Goal: Task Accomplishment & Management: Manage account settings

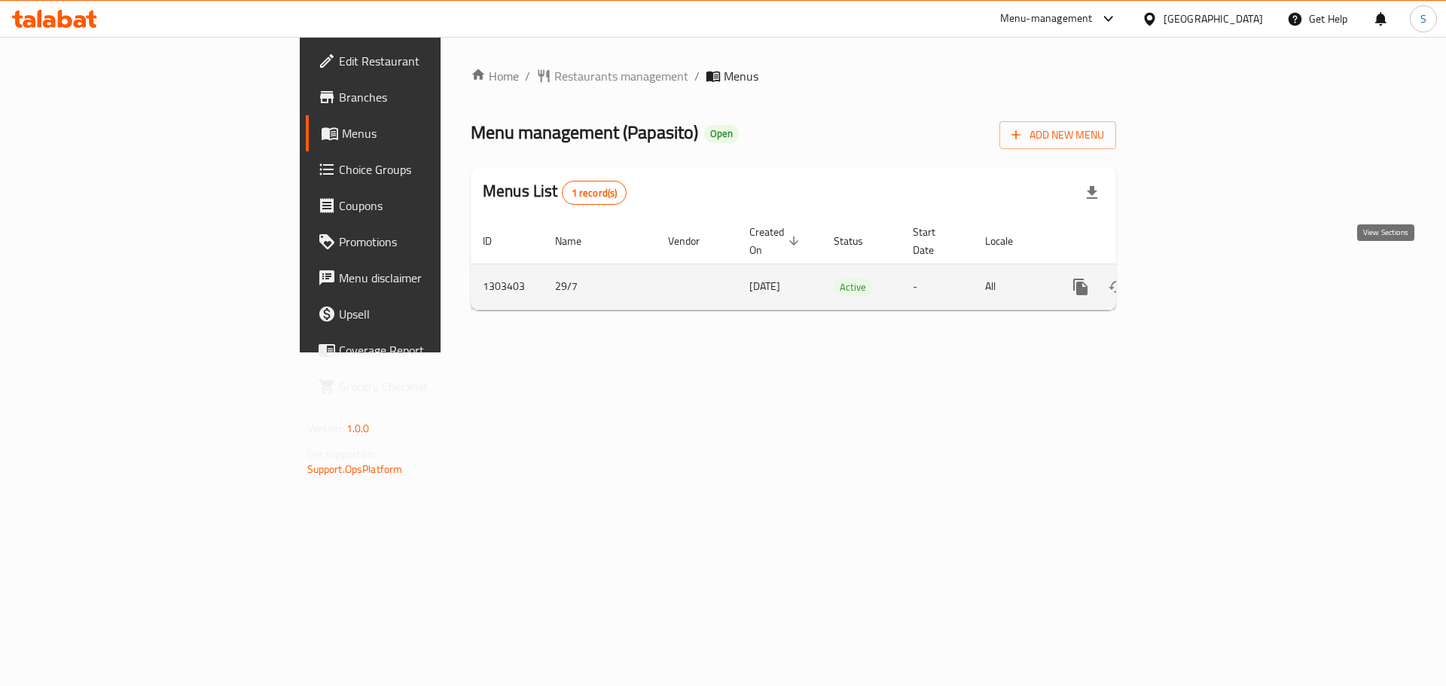
click at [1198, 278] on icon "enhanced table" at bounding box center [1189, 287] width 18 height 18
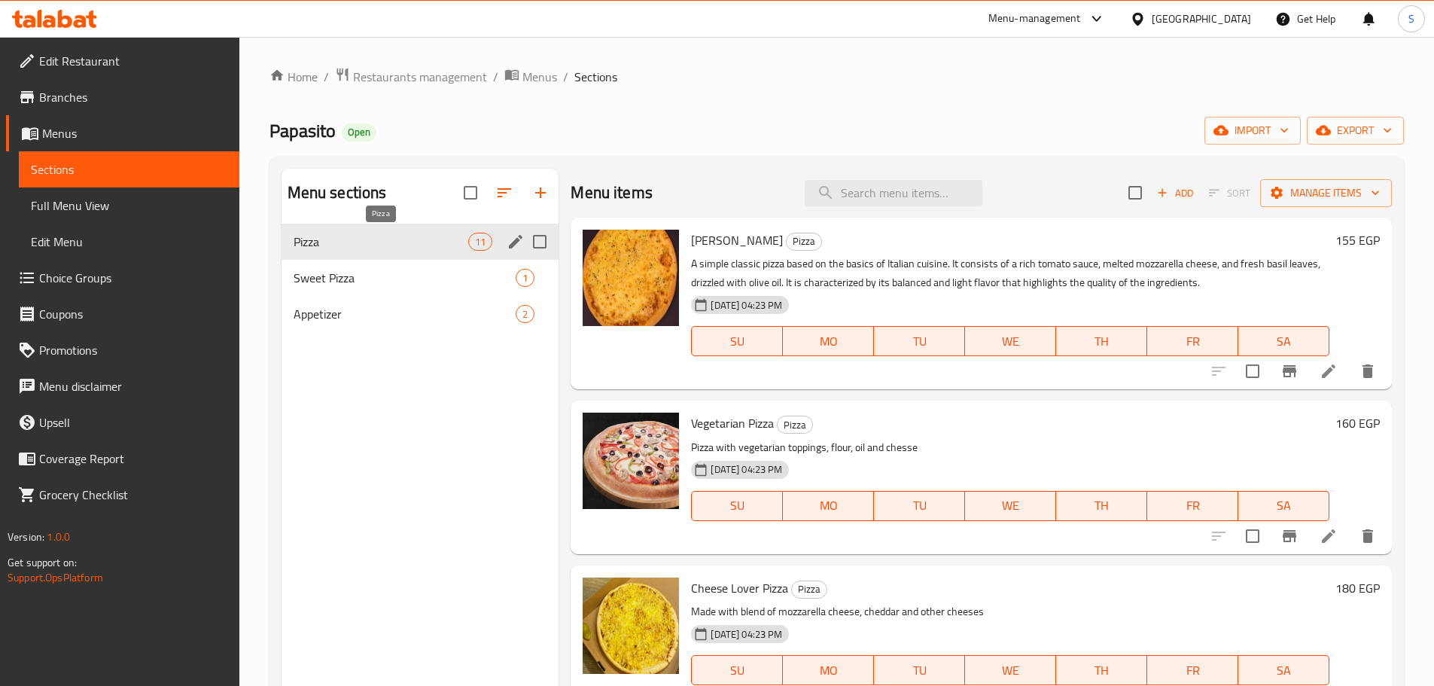
click at [428, 244] on span "Pizza" at bounding box center [381, 242] width 175 height 18
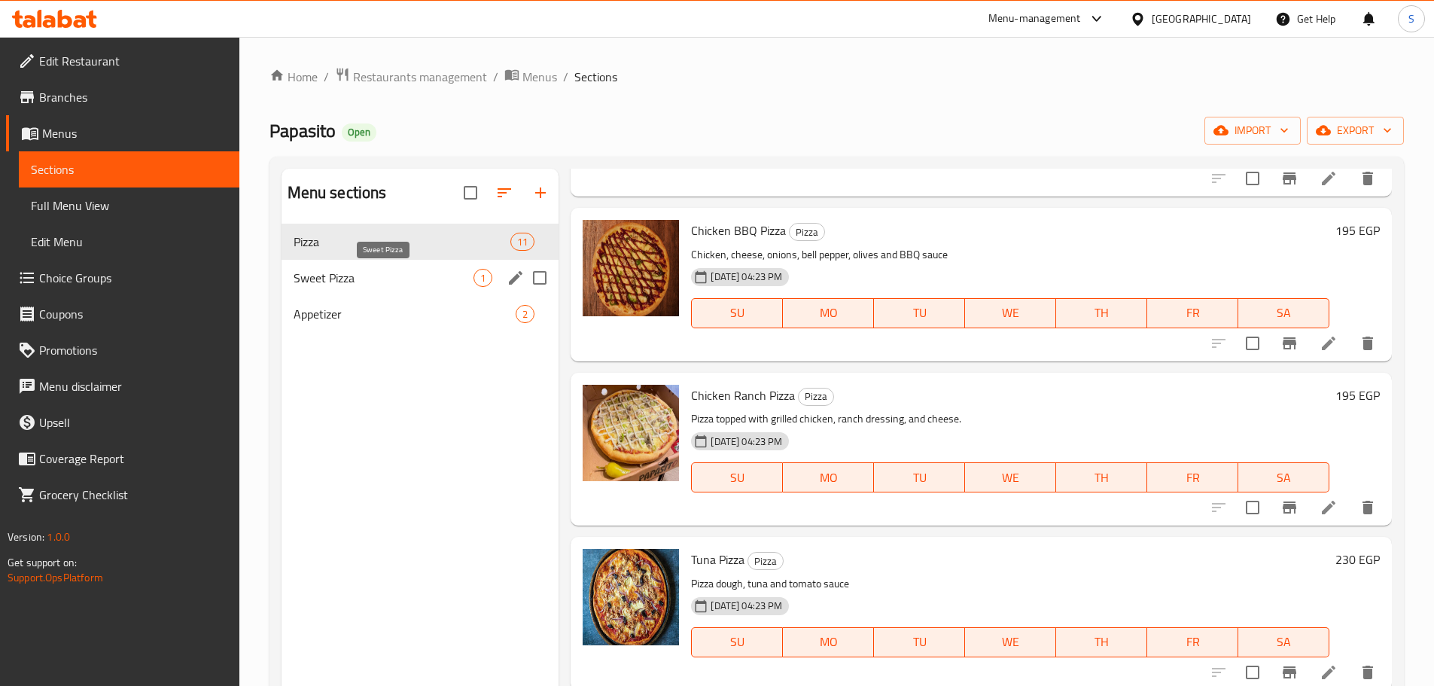
click at [349, 274] on span "Sweet Pizza" at bounding box center [384, 278] width 181 height 18
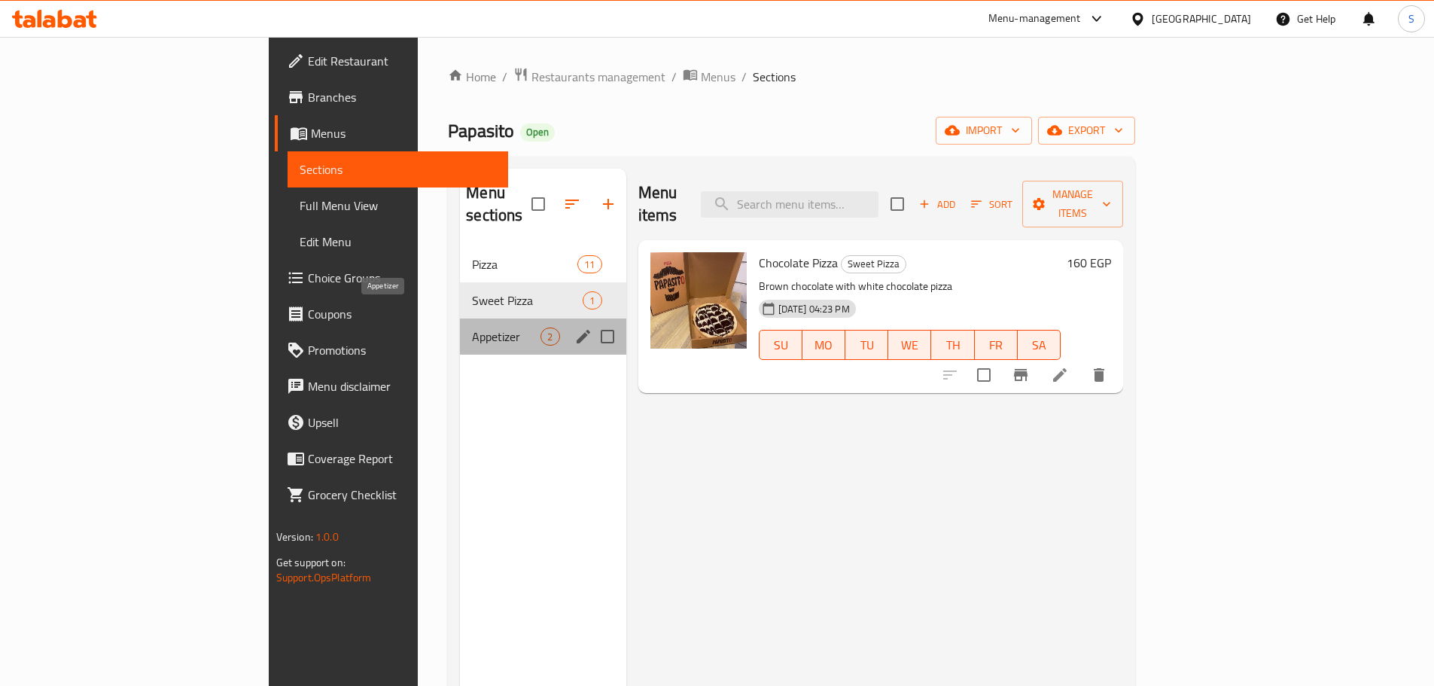
click at [472, 328] on span "Appetizer" at bounding box center [506, 337] width 69 height 18
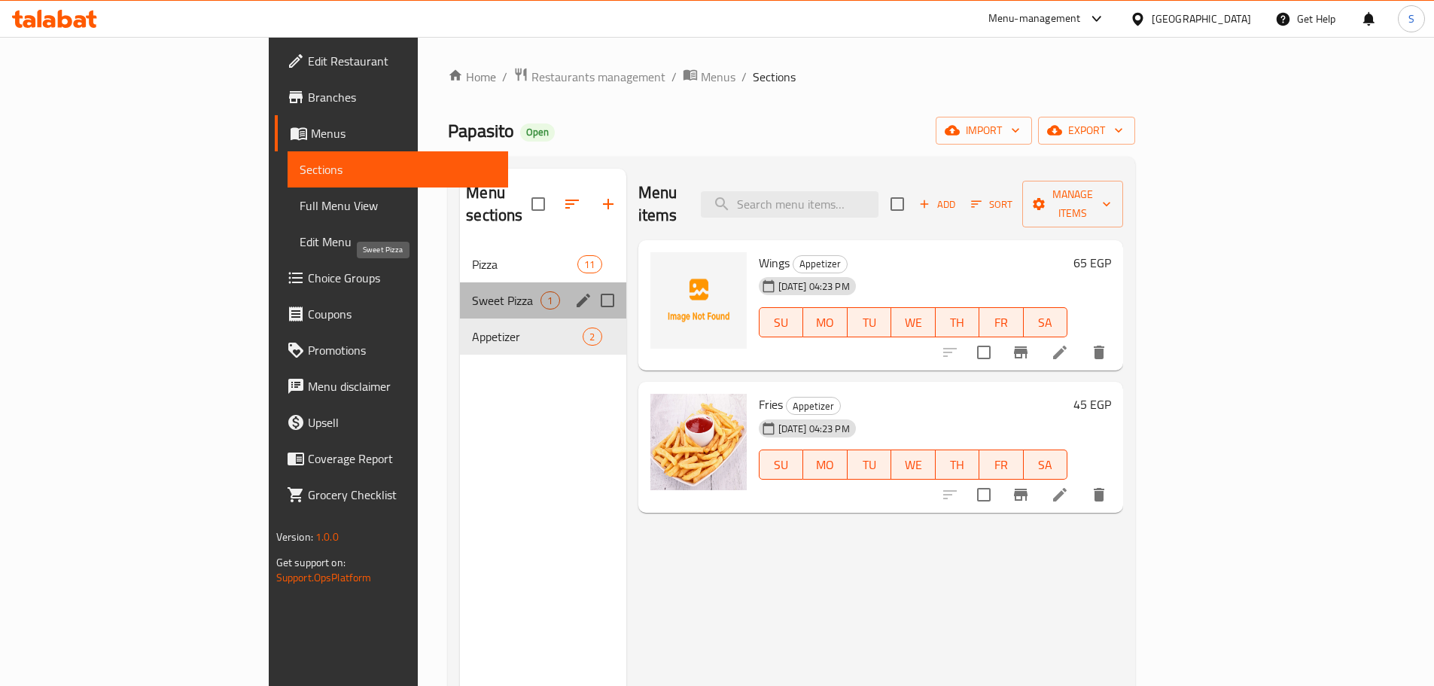
click at [472, 291] on span "Sweet Pizza" at bounding box center [506, 300] width 69 height 18
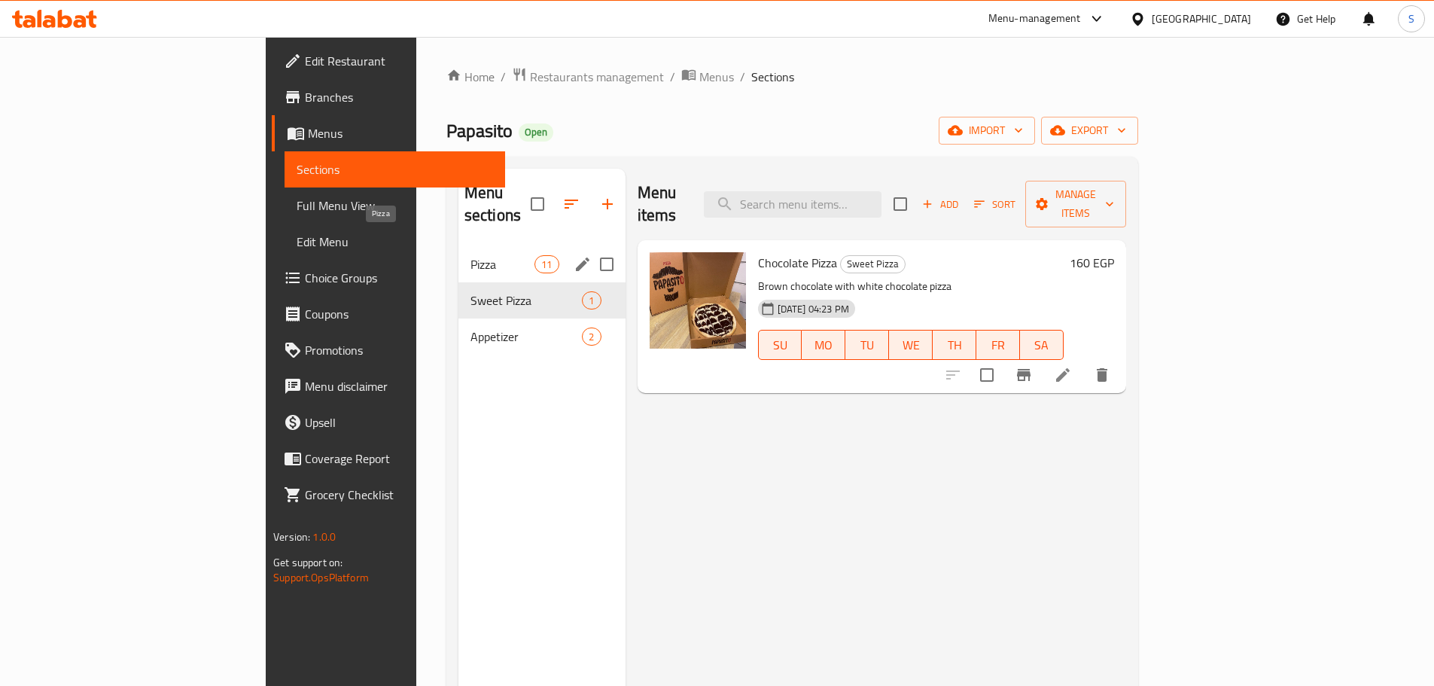
click at [471, 255] on span "Pizza" at bounding box center [503, 264] width 64 height 18
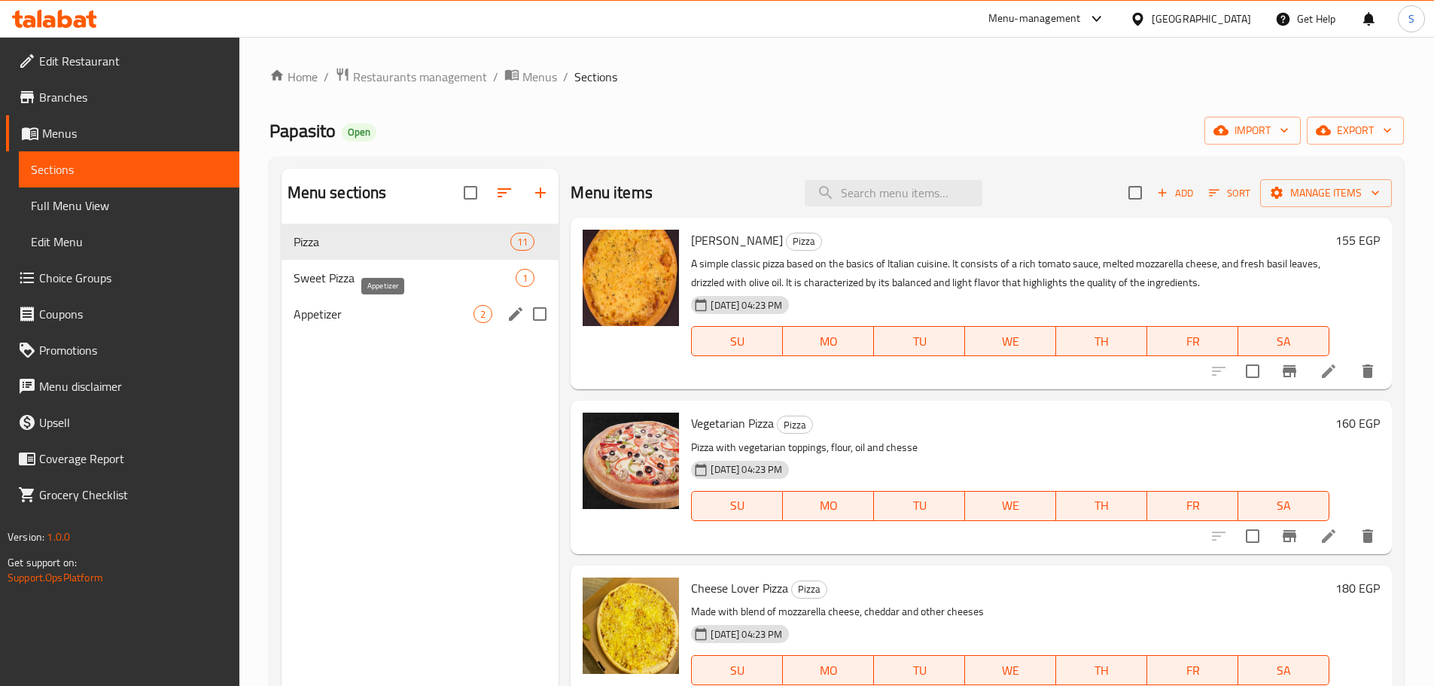
click at [405, 319] on span "Appetizer" at bounding box center [384, 314] width 181 height 18
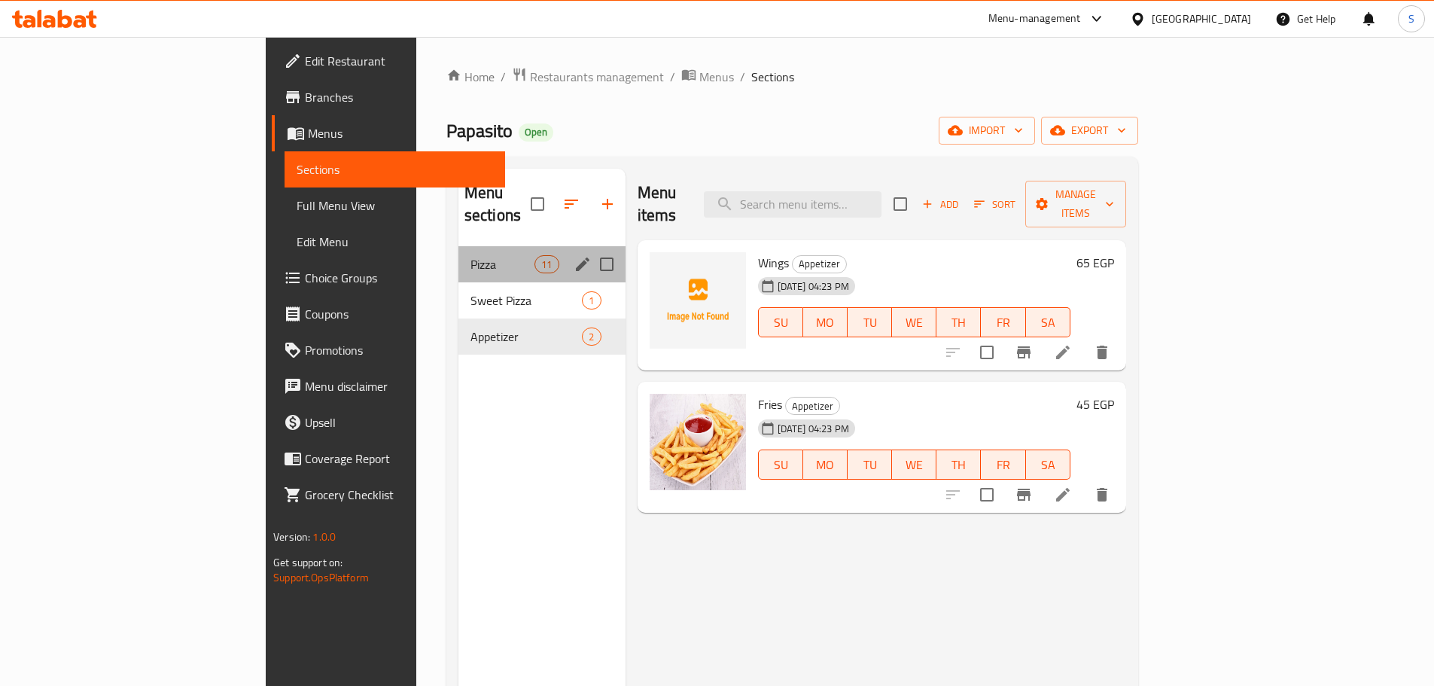
click at [459, 246] on div "Pizza 11" at bounding box center [542, 264] width 167 height 36
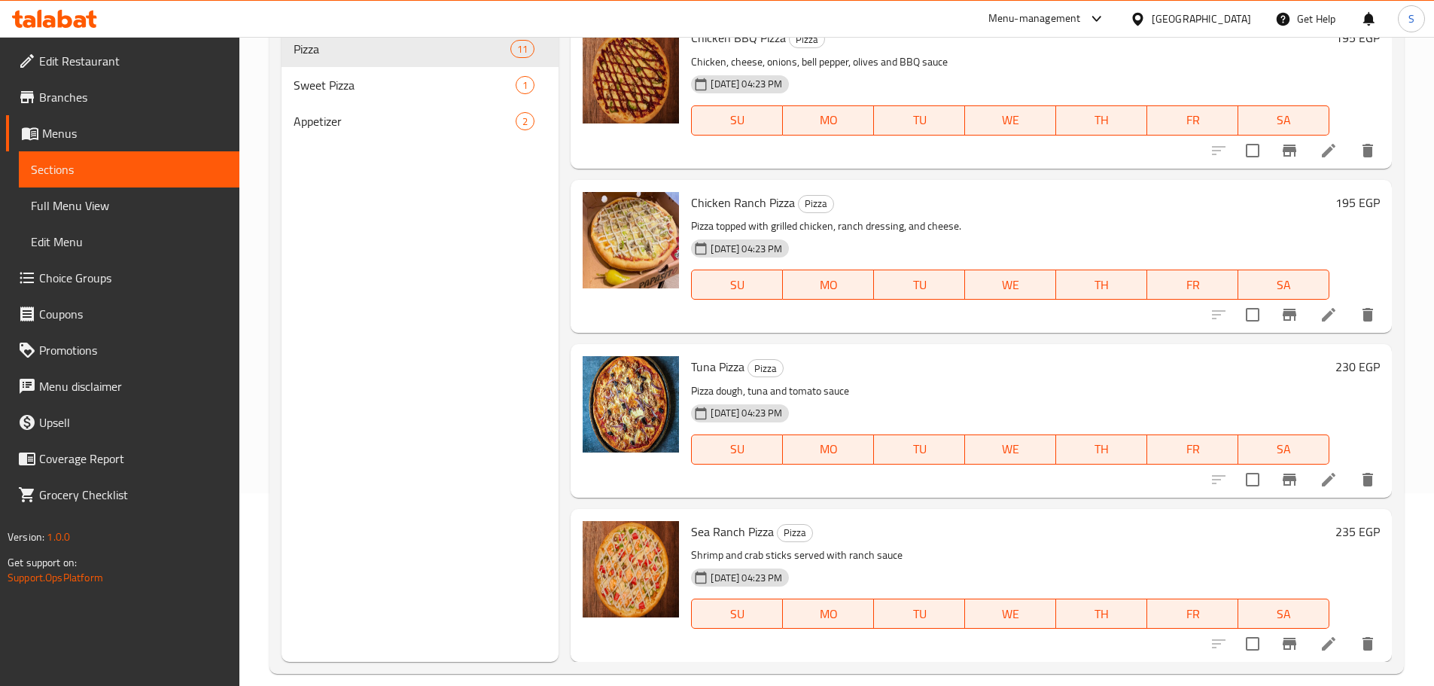
scroll to position [211, 0]
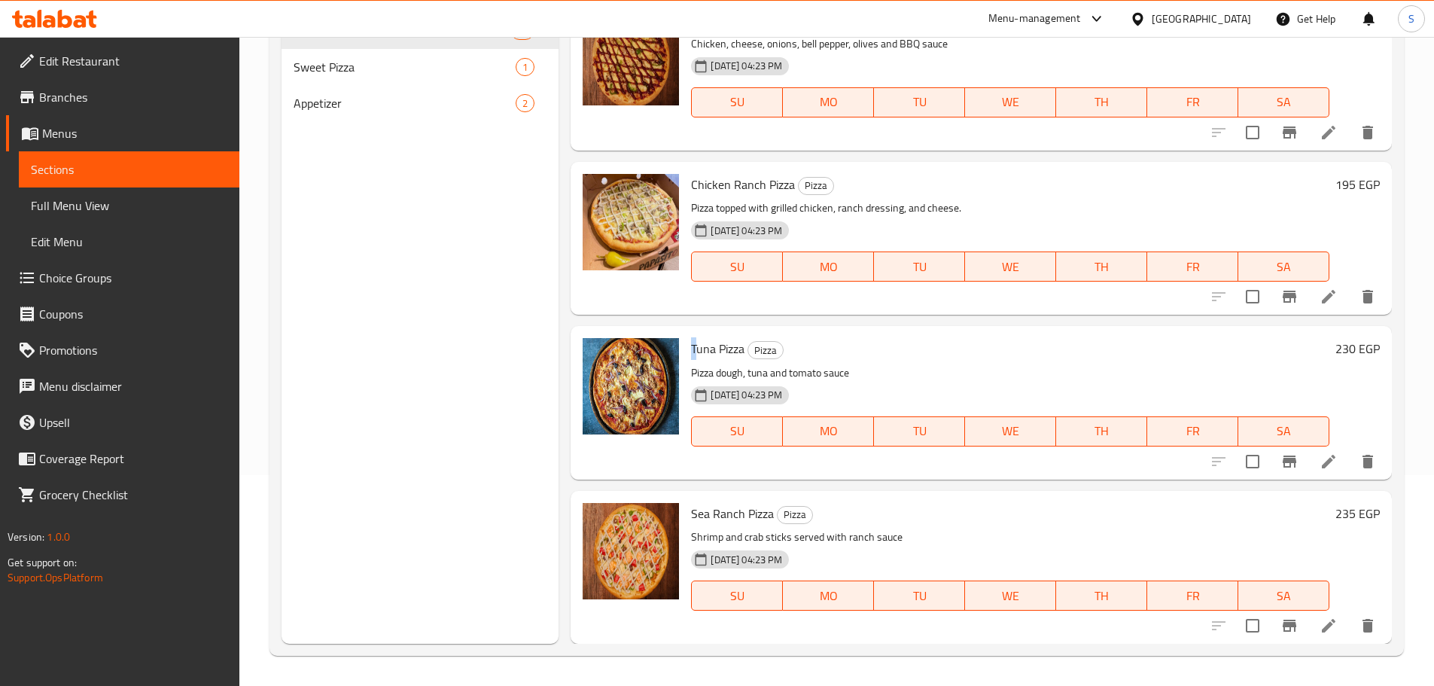
drag, startPoint x: 686, startPoint y: 351, endPoint x: 698, endPoint y: 347, distance: 12.6
click at [698, 347] on div "Tuna Pizza Pizza Pizza dough, tuna and tomato sauce [DATE] 04:23 PM SU MO TU WE…" at bounding box center [1010, 402] width 651 height 141
drag, startPoint x: 694, startPoint y: 514, endPoint x: 718, endPoint y: 512, distance: 24.2
click at [718, 512] on span "Sea Ranch Pizza" at bounding box center [732, 513] width 83 height 23
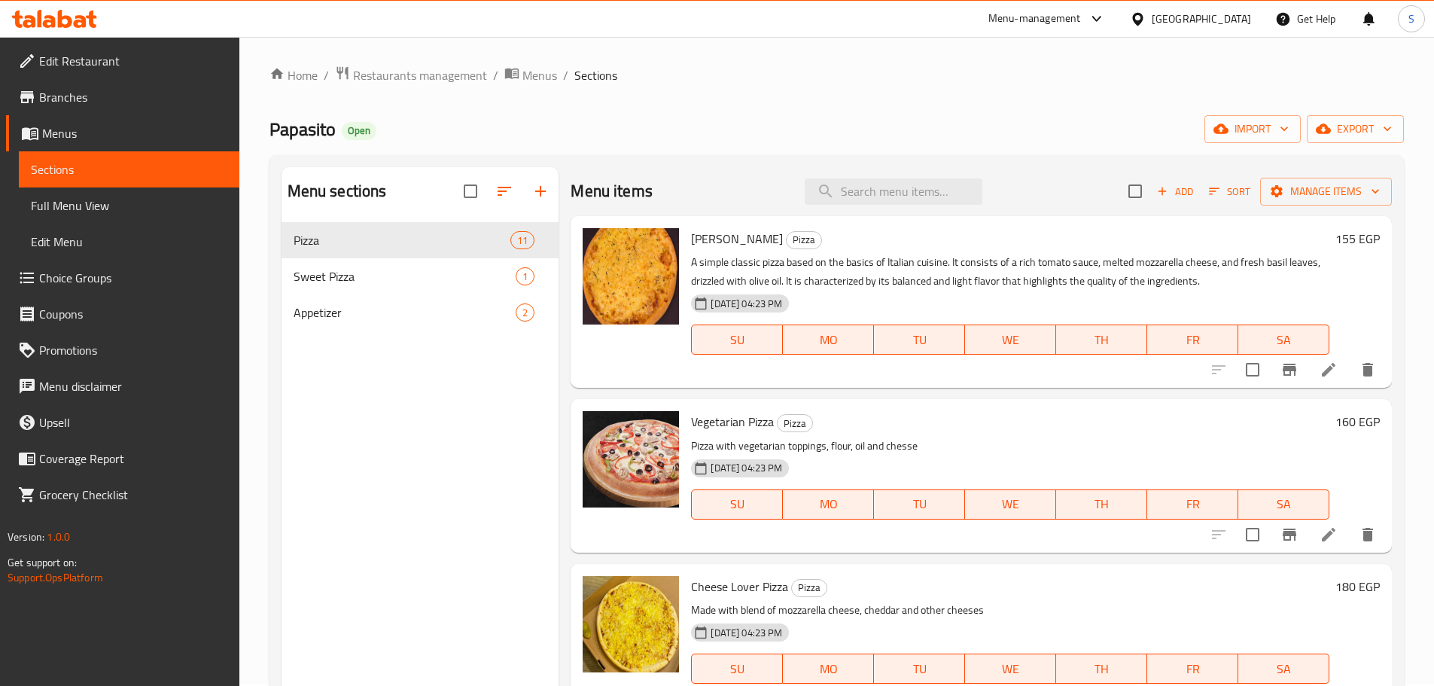
scroll to position [0, 0]
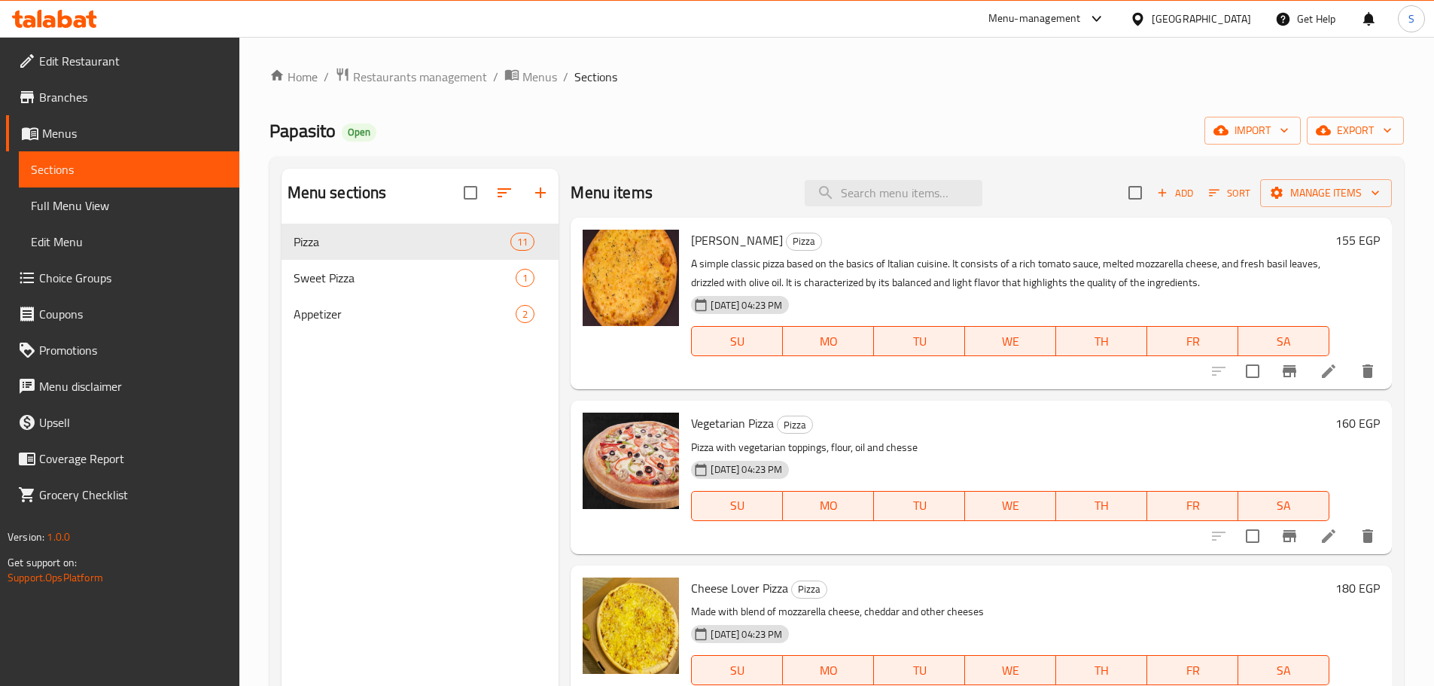
click at [66, 103] on span "Branches" at bounding box center [133, 97] width 188 height 18
